Goal: Transaction & Acquisition: Purchase product/service

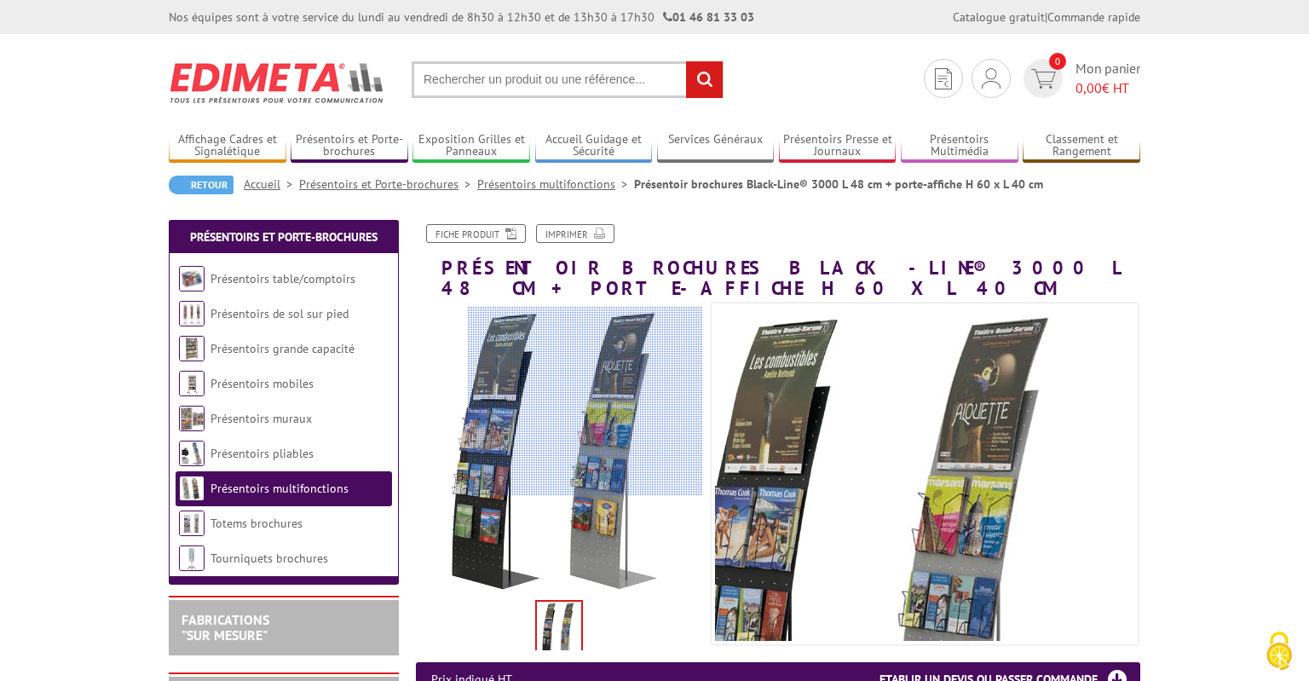
click at [631, 394] on div at bounding box center [585, 400] width 235 height 187
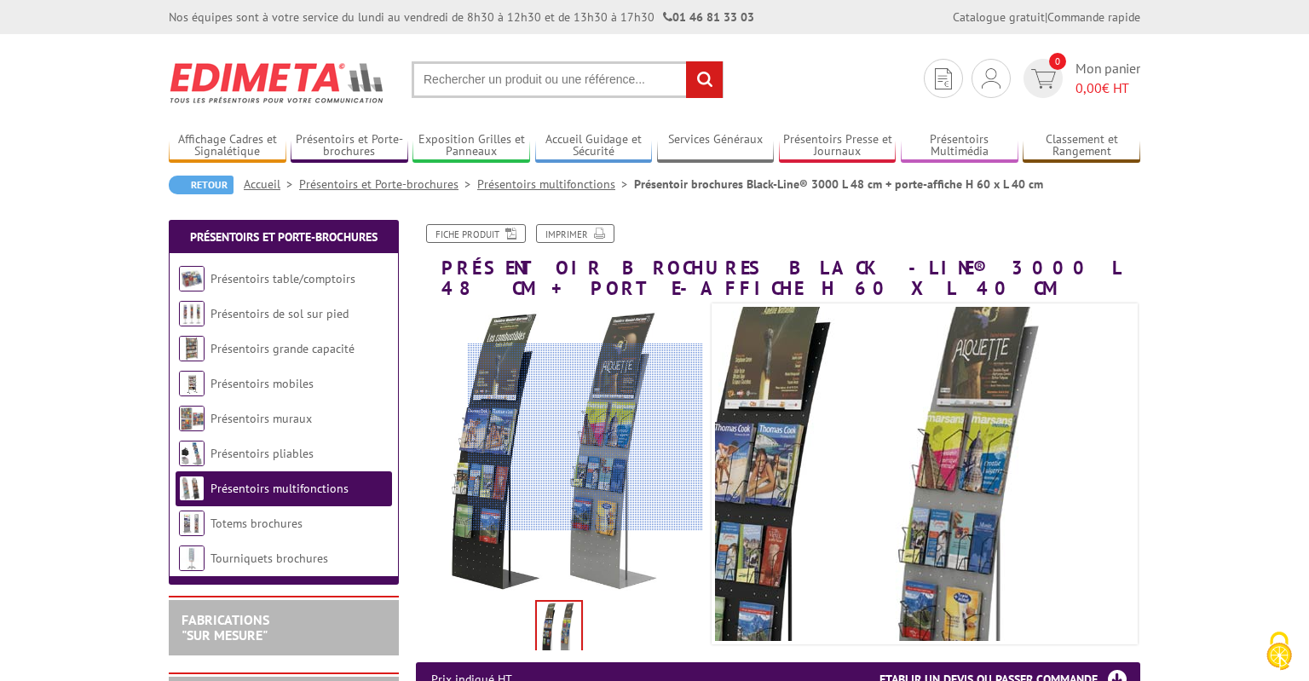
click at [615, 437] on div at bounding box center [585, 436] width 235 height 187
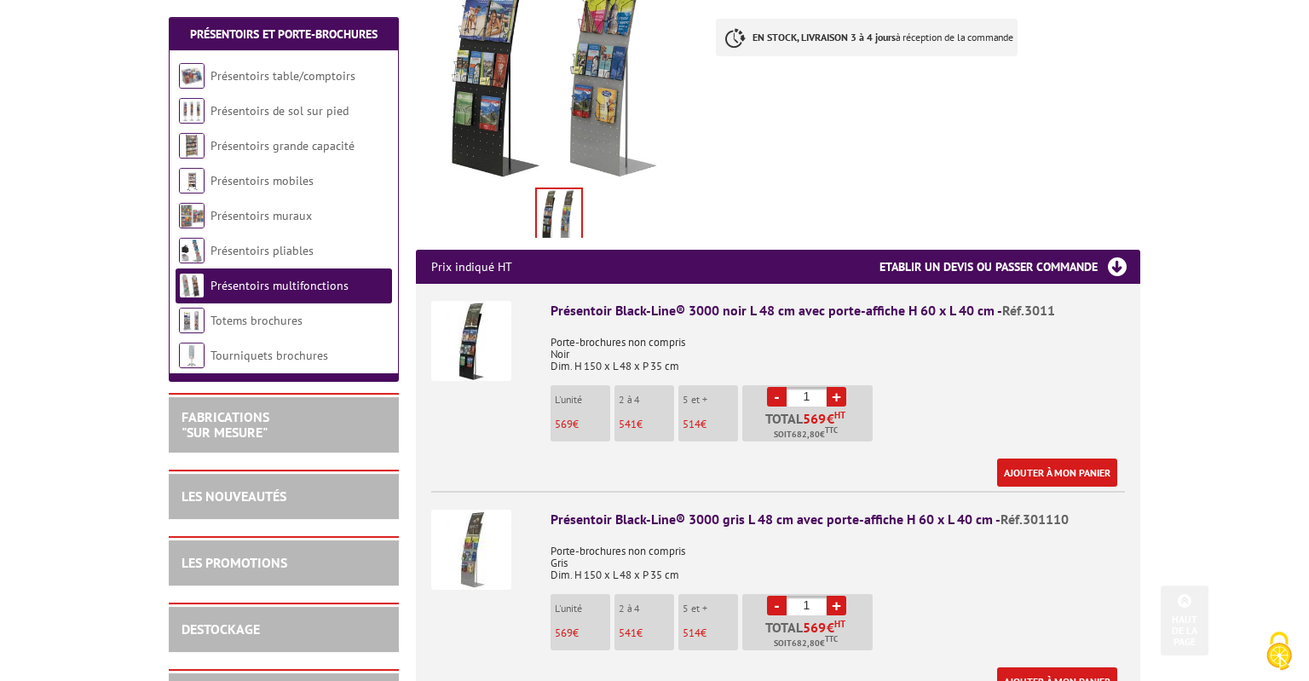
scroll to position [416, 0]
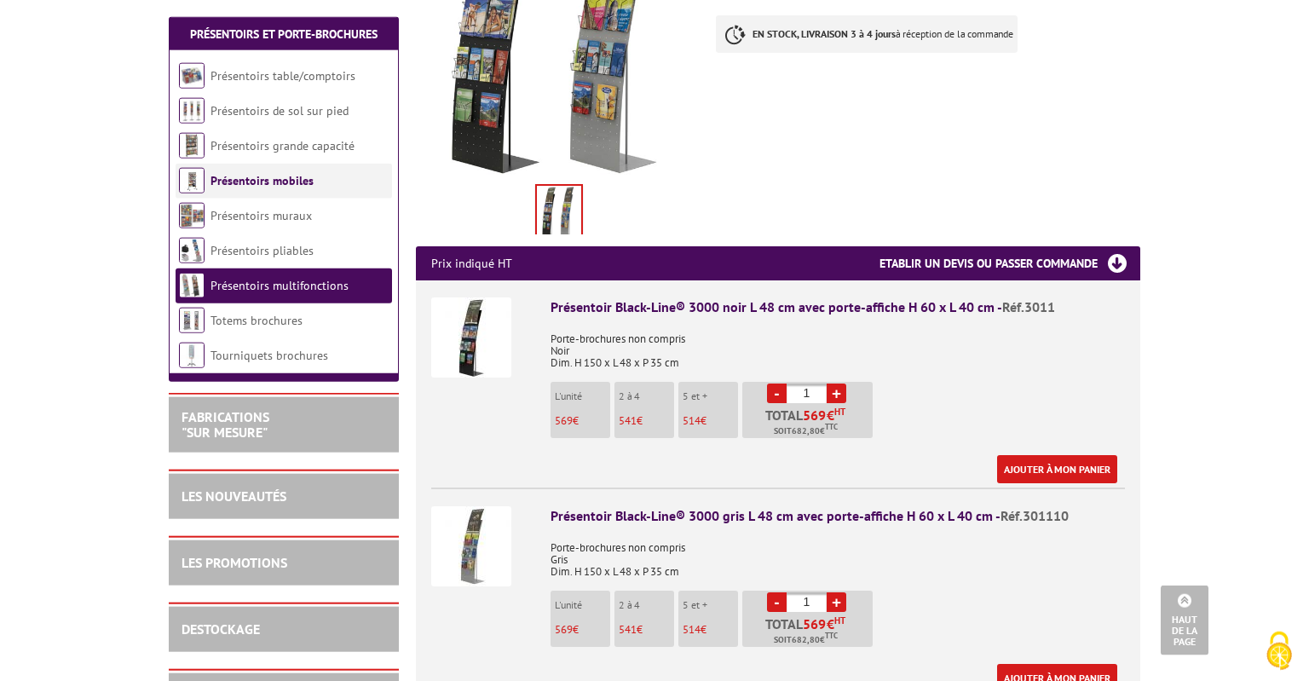
click at [280, 187] on link "Présentoirs mobiles" at bounding box center [261, 180] width 103 height 15
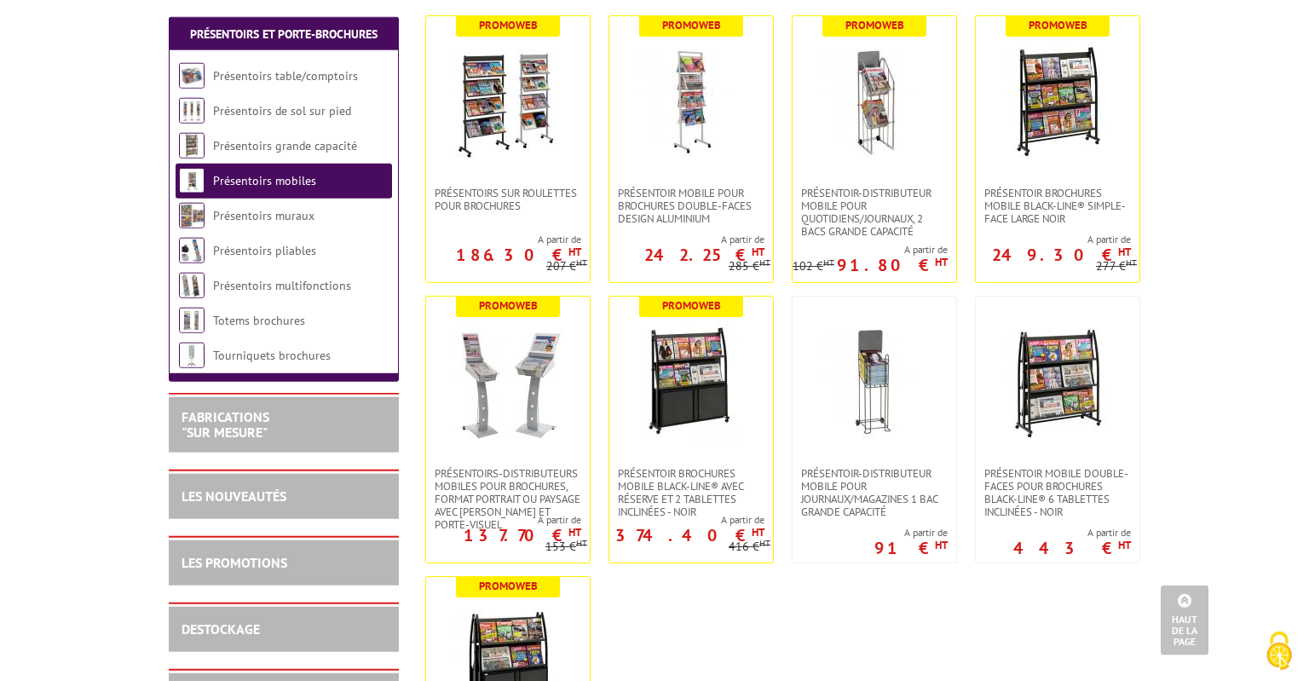
scroll to position [374, 0]
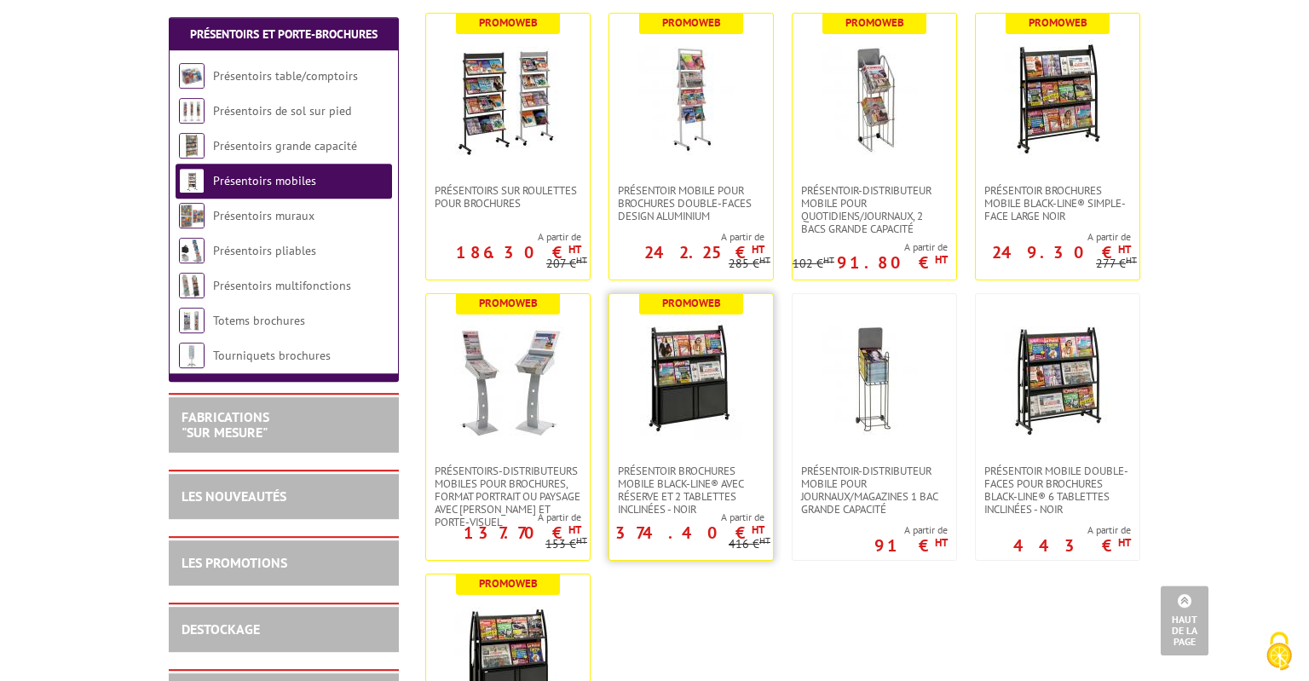
click at [663, 376] on img at bounding box center [691, 379] width 102 height 119
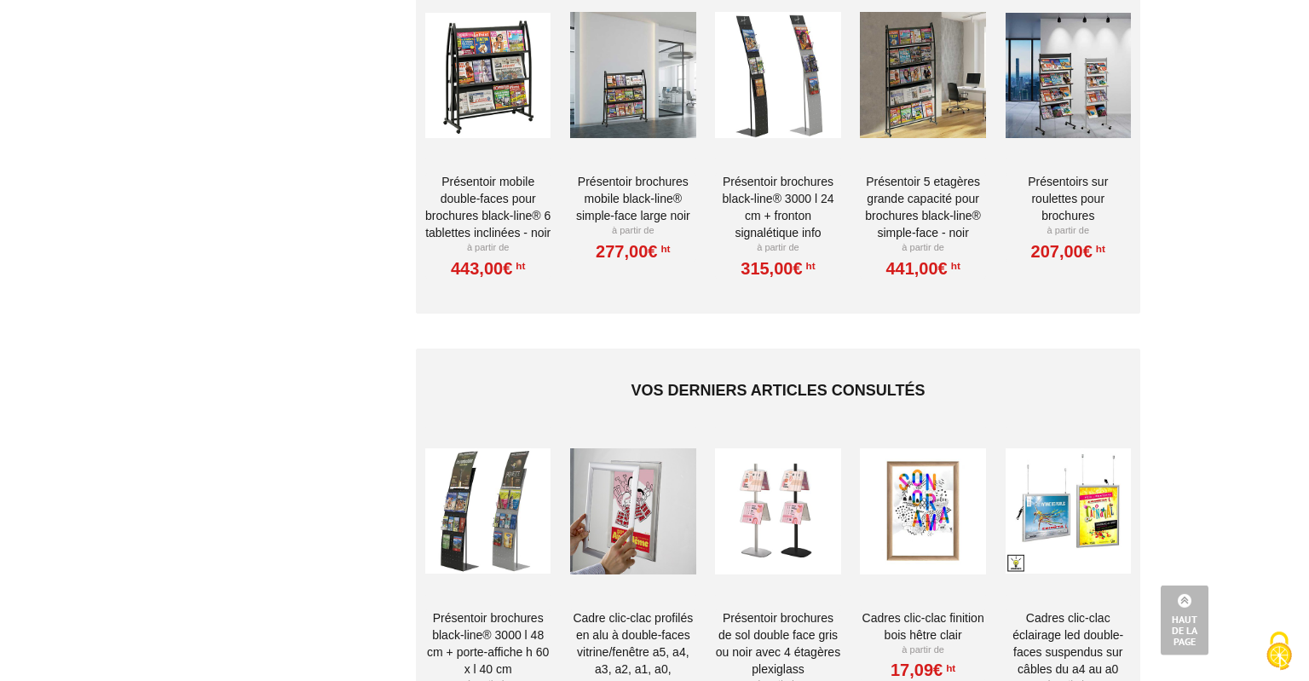
scroll to position [1121, 0]
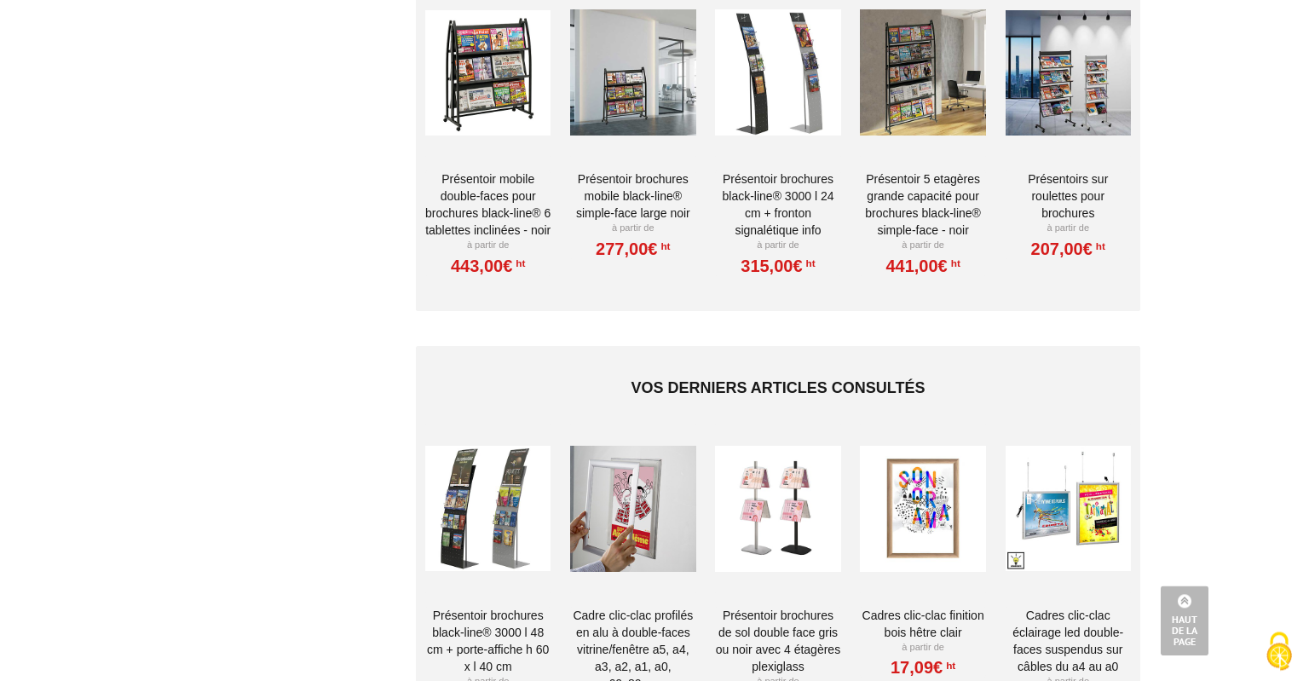
click at [794, 529] on div at bounding box center [777, 509] width 125 height 170
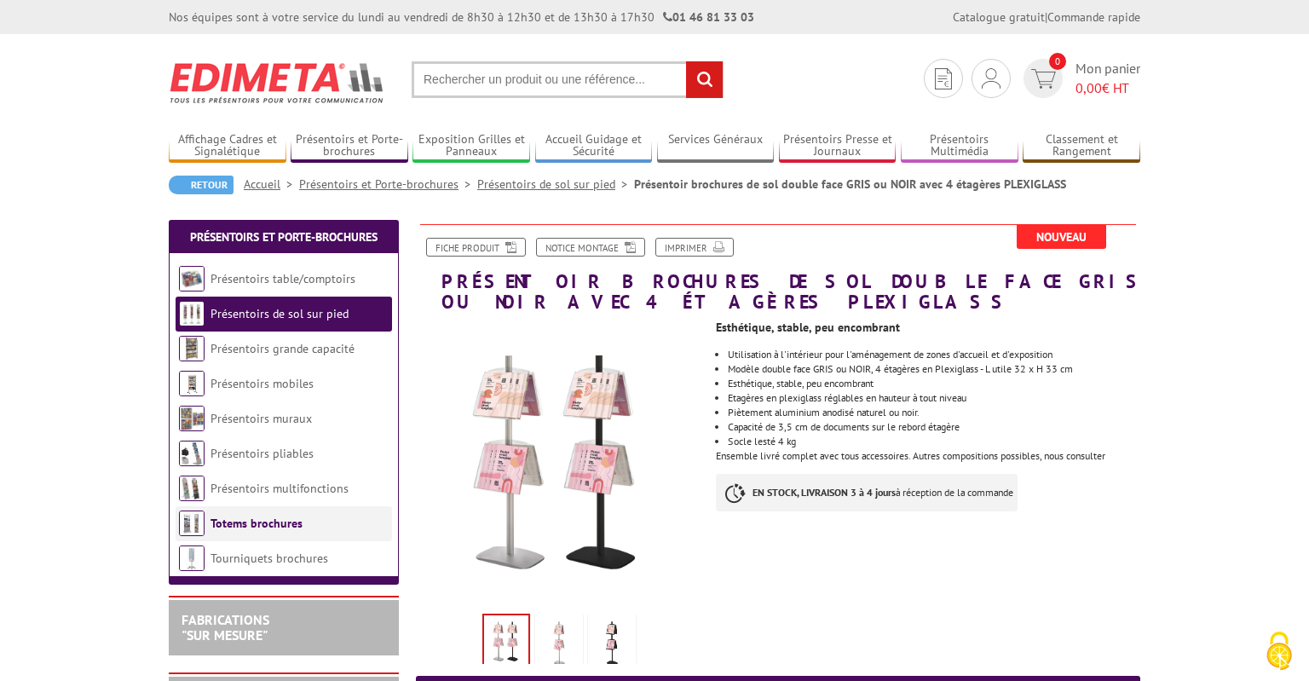
click at [214, 516] on link "Totems brochures" at bounding box center [256, 523] width 92 height 15
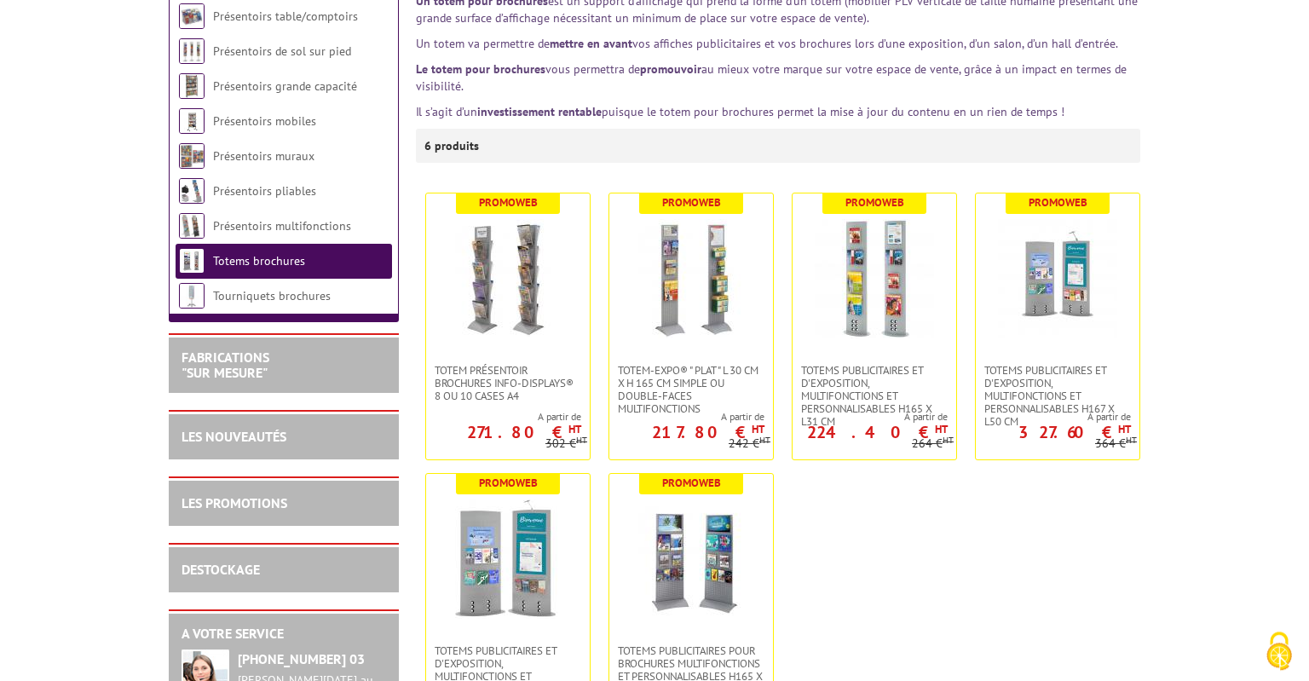
scroll to position [269, 0]
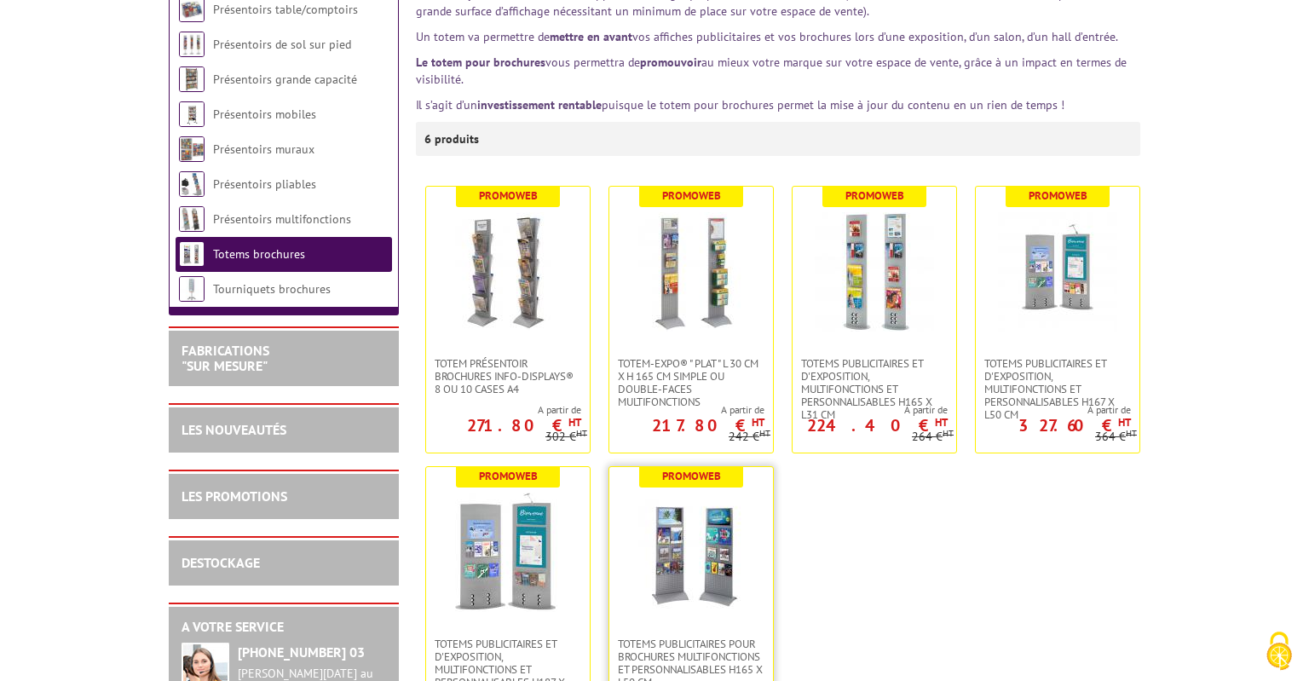
click at [718, 539] on img at bounding box center [690, 552] width 119 height 119
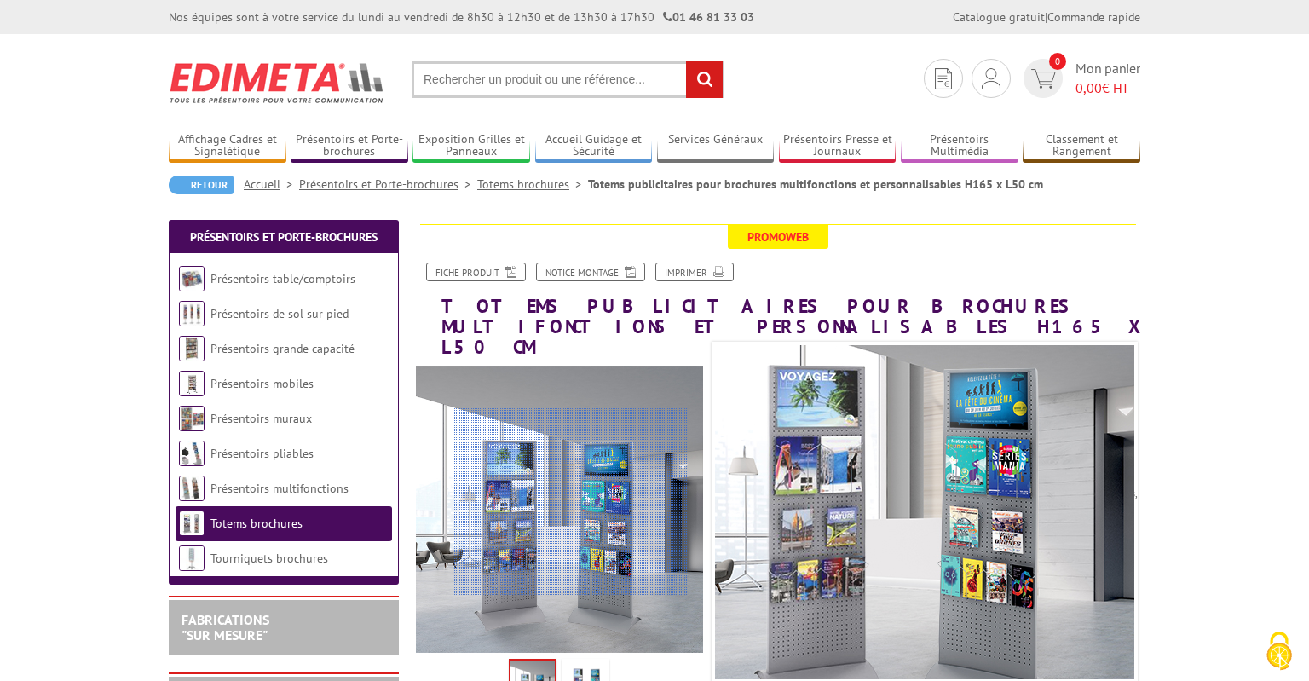
click at [570, 502] on div at bounding box center [570, 501] width 235 height 187
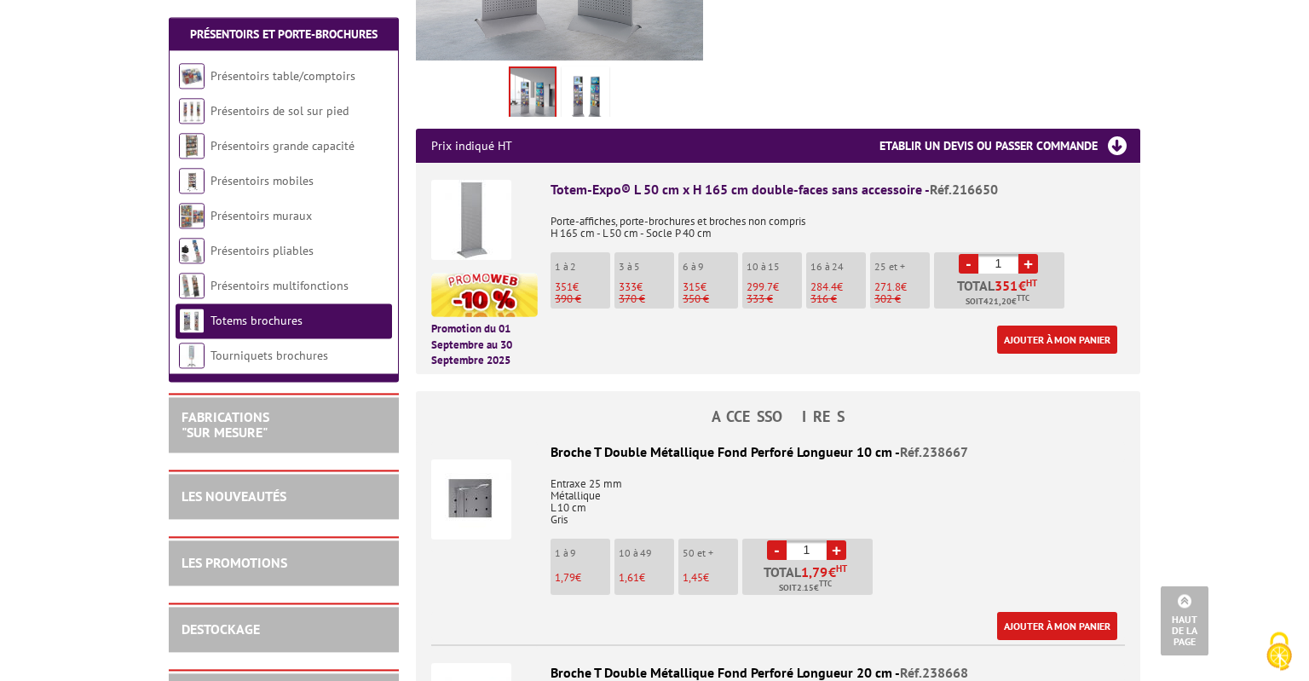
scroll to position [600, 0]
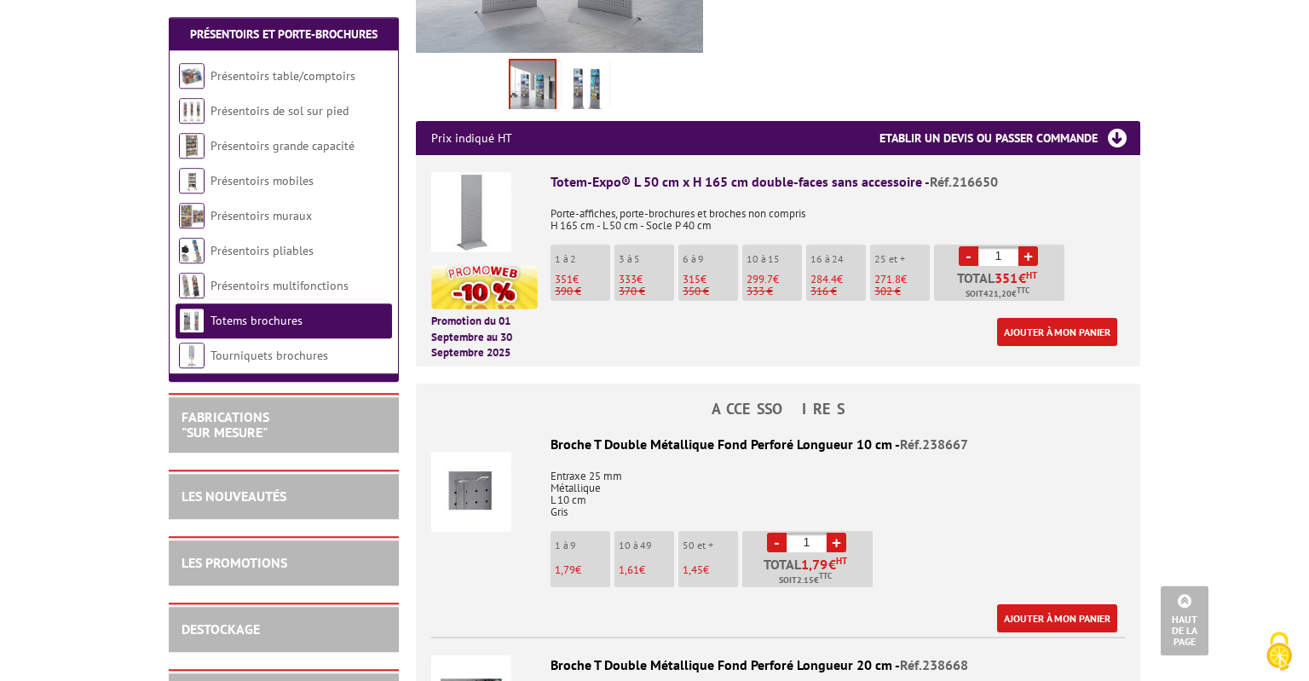
click at [584, 253] on p "1 à 2" at bounding box center [582, 259] width 55 height 12
click at [1027, 318] on link "Ajouter à mon panier" at bounding box center [1057, 332] width 120 height 28
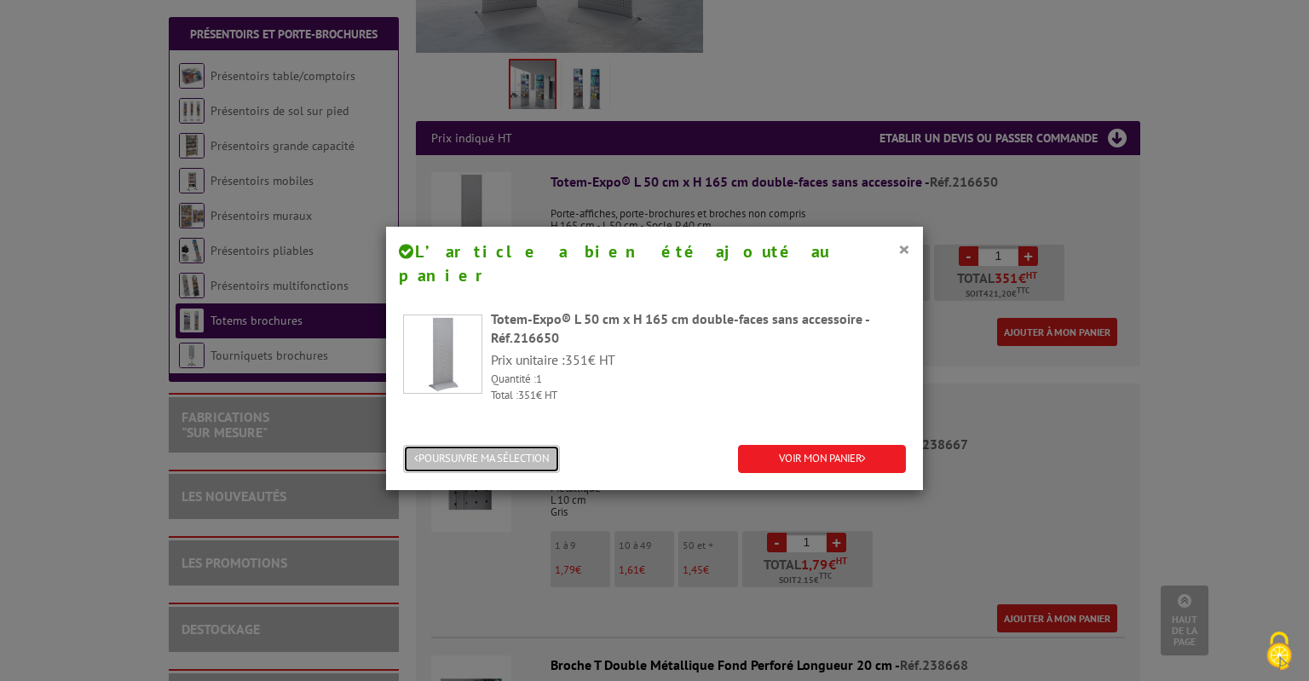
click at [510, 445] on button "POURSUIVRE MA SÉLECTION" at bounding box center [481, 459] width 157 height 28
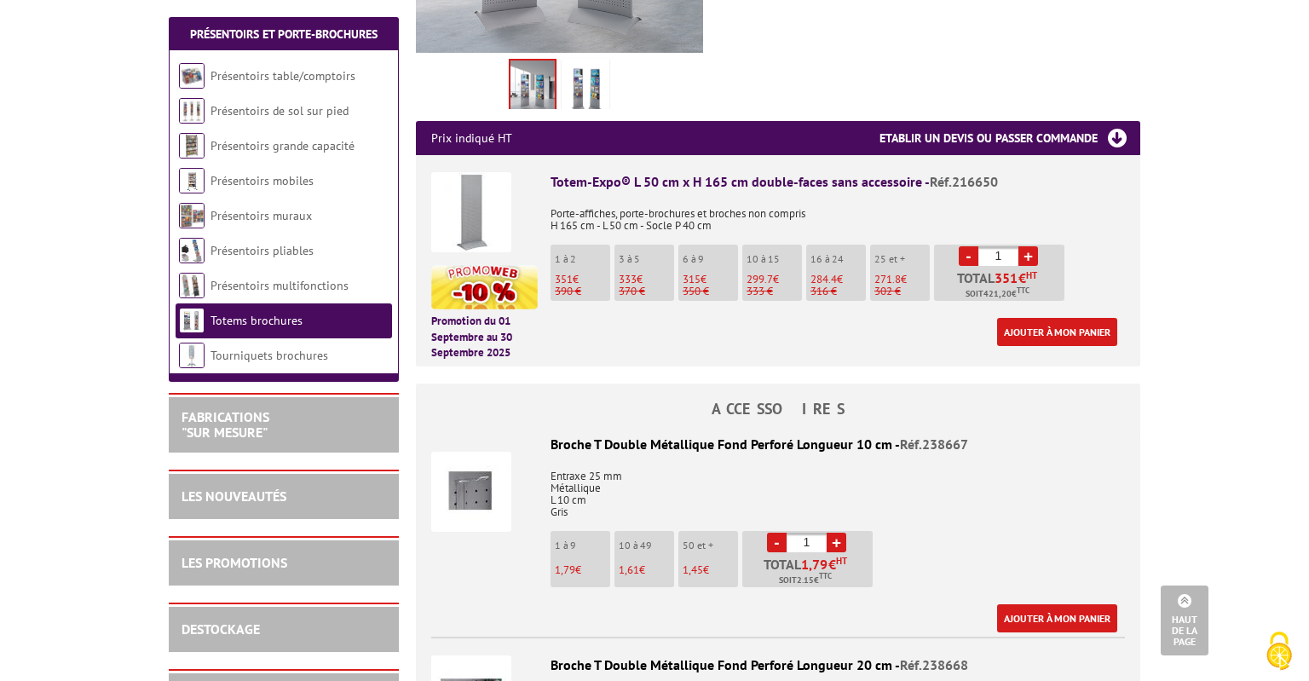
click at [483, 203] on img at bounding box center [471, 212] width 80 height 80
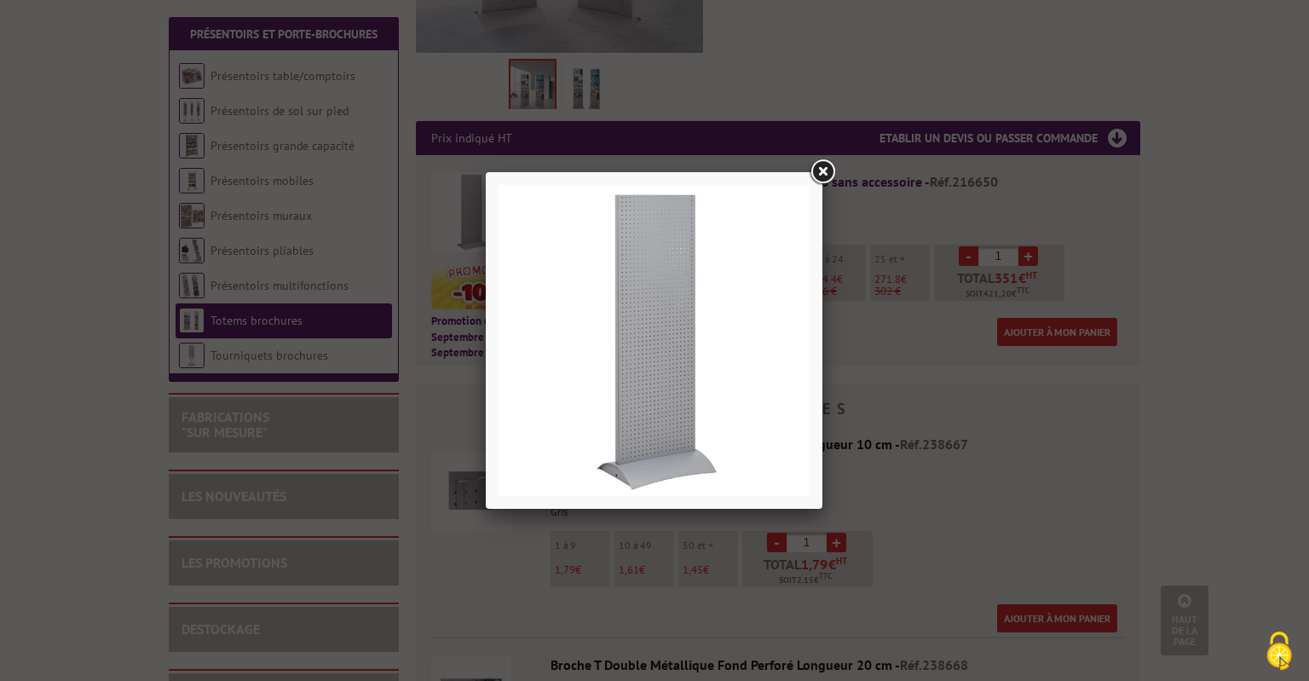
click at [822, 172] on link at bounding box center [822, 172] width 31 height 31
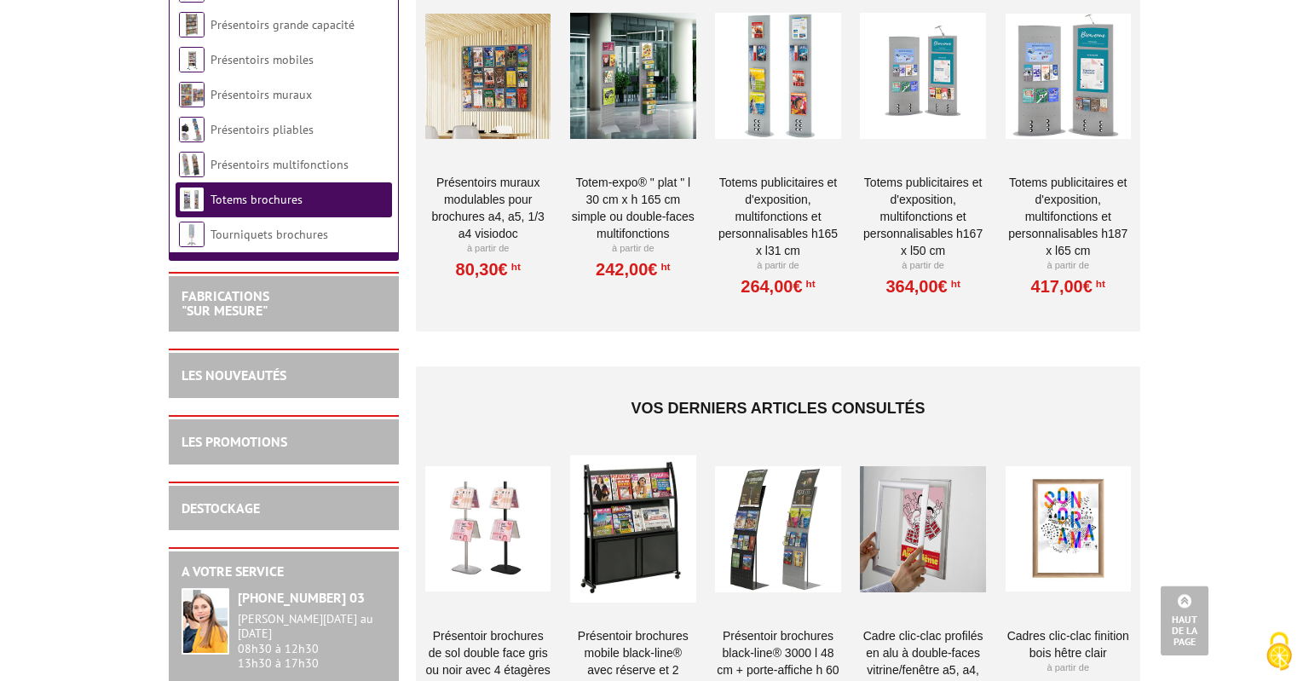
scroll to position [2927, 0]
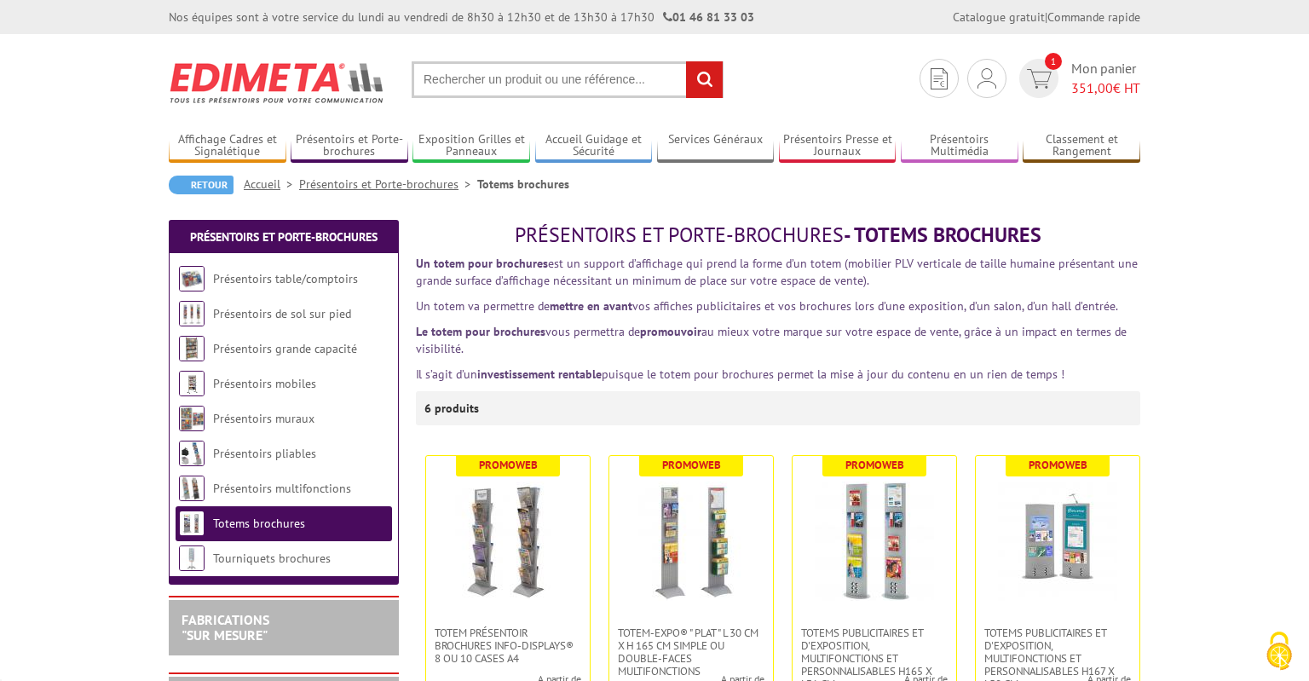
scroll to position [269, 0]
